Goal: Information Seeking & Learning: Get advice/opinions

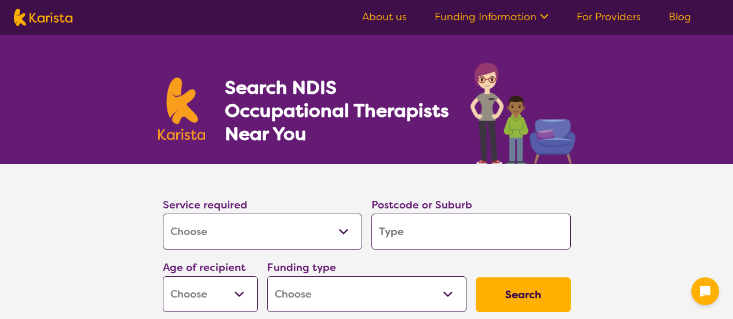
select select "[MEDICAL_DATA]"
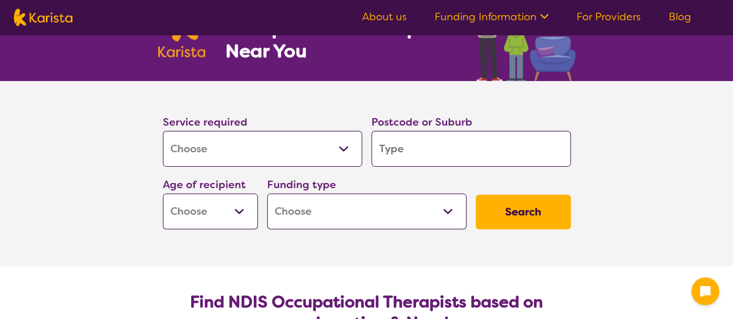
scroll to position [116, 0]
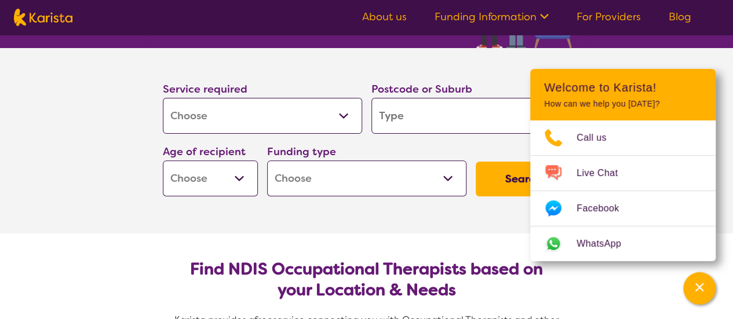
click at [407, 119] on input "search" at bounding box center [470, 116] width 199 height 36
type input "g"
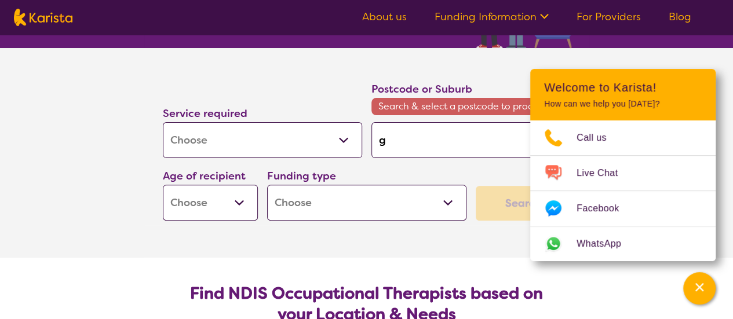
type input "gl"
type input "gle"
type input "[PERSON_NAME]"
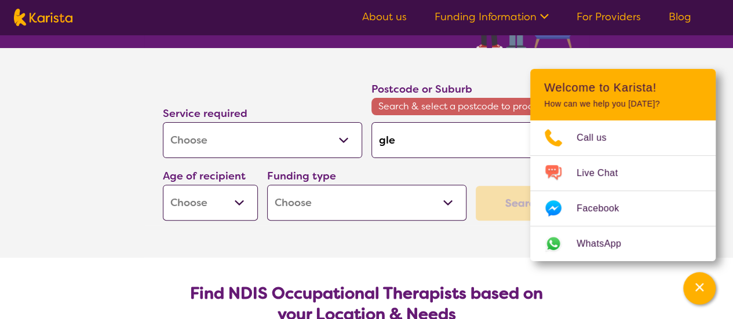
type input "[PERSON_NAME]"
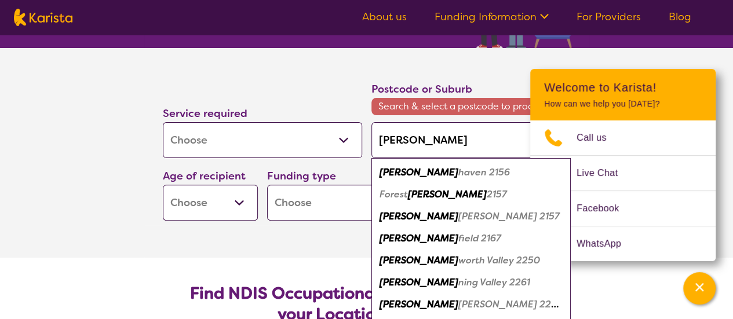
type input "[PERSON_NAME] i"
type input "[PERSON_NAME] in"
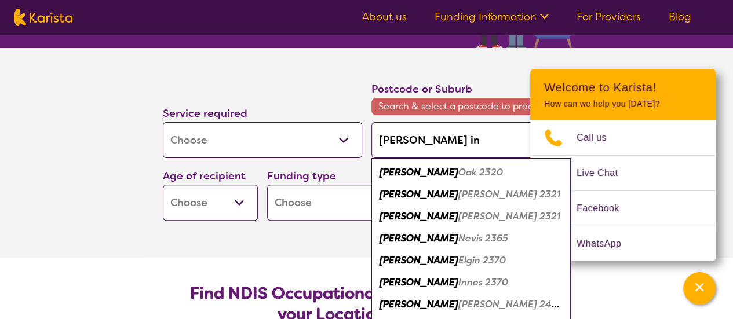
type input "[PERSON_NAME] in"
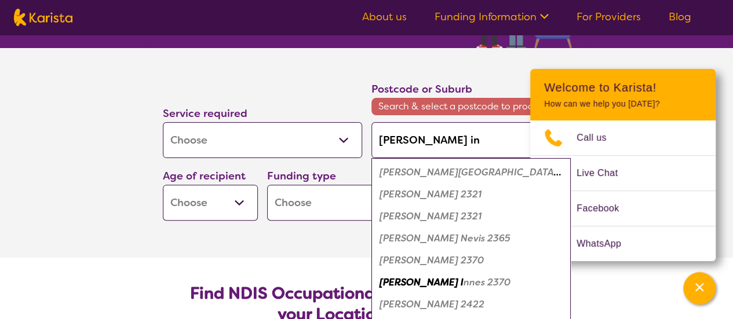
type input "[PERSON_NAME] inn"
type input "[PERSON_NAME] inne"
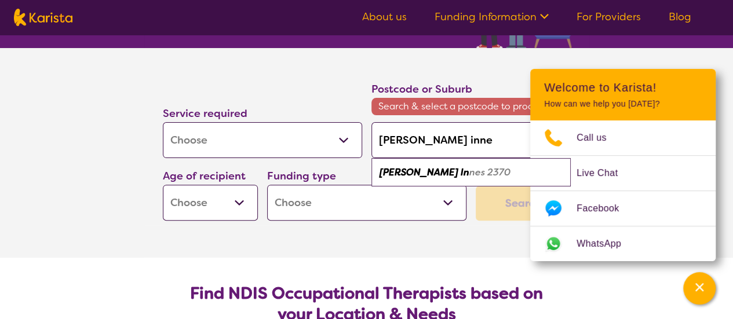
type input "[PERSON_NAME]"
click at [458, 173] on em "2370" at bounding box center [469, 172] width 23 height 12
type input "2370"
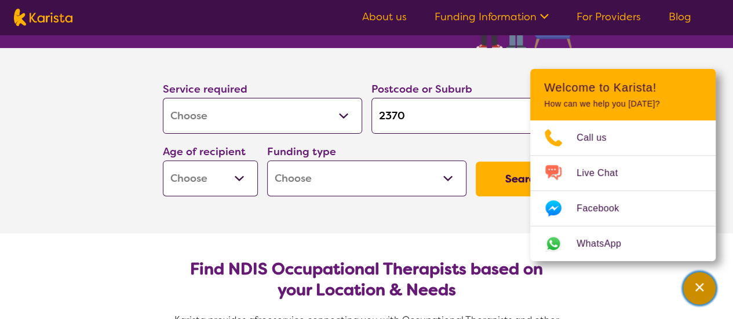
click at [702, 296] on div "Channel Menu" at bounding box center [699, 288] width 23 height 25
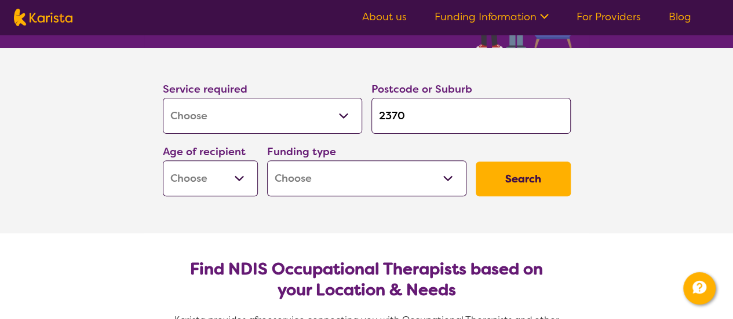
click at [242, 182] on select "Early Childhood - 0 to 9 Child - 10 to 11 Adolescent - 12 to 17 Adult - 18 to 6…" at bounding box center [210, 179] width 95 height 36
select select "AD"
click at [163, 161] on select "Early Childhood - 0 to 9 Child - 10 to 11 Adolescent - 12 to 17 Adult - 18 to 6…" at bounding box center [210, 179] width 95 height 36
select select "AD"
click at [341, 181] on select "Home Care Package (HCP) National Disability Insurance Scheme (NDIS) I don't know" at bounding box center [366, 179] width 199 height 36
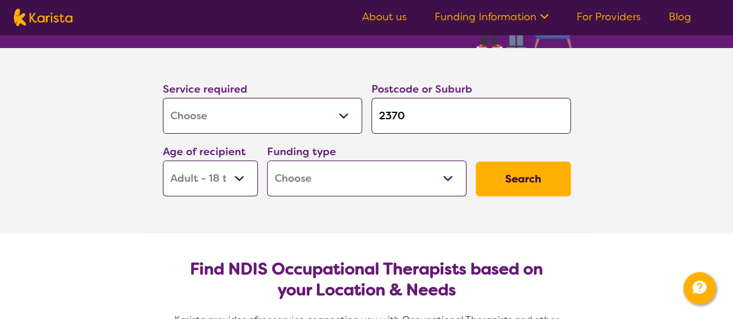
select select "NDIS"
click at [267, 161] on select "Home Care Package (HCP) National Disability Insurance Scheme (NDIS) I don't know" at bounding box center [366, 179] width 199 height 36
select select "NDIS"
click at [520, 190] on button "Search" at bounding box center [523, 179] width 95 height 35
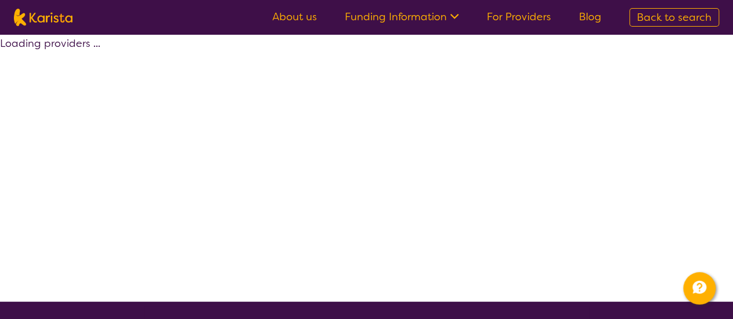
select select "by_score"
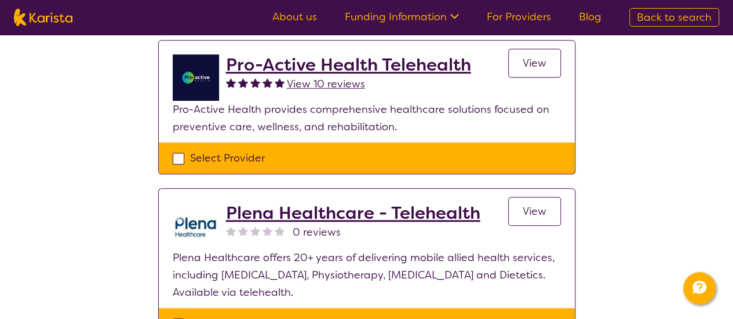
scroll to position [232, 0]
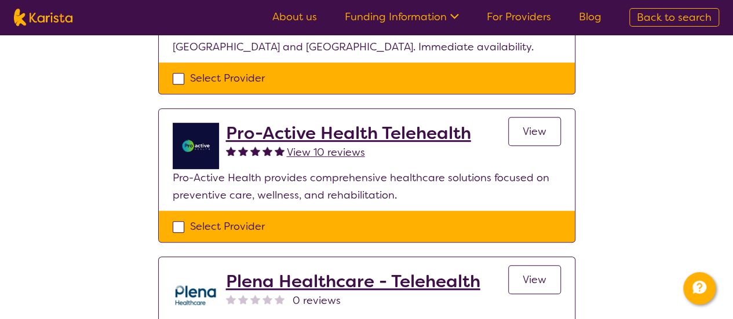
click at [322, 130] on h2 "Pro-Active Health Telehealth" at bounding box center [348, 133] width 245 height 21
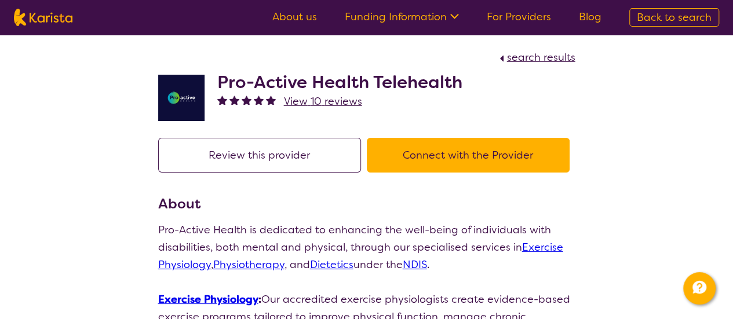
click at [546, 59] on span "search results" at bounding box center [541, 57] width 68 height 14
select select "by_score"
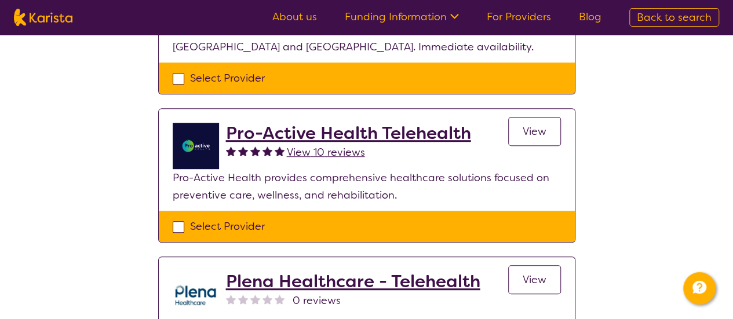
select select "[MEDICAL_DATA]"
select select "AD"
select select "NDIS"
select select "[MEDICAL_DATA]"
select select "AD"
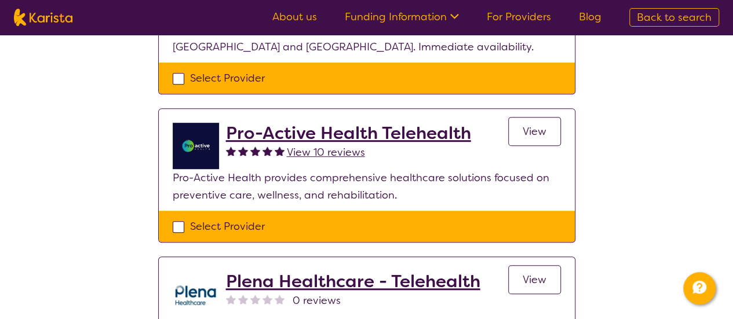
select select "NDIS"
